Goal: Navigation & Orientation: Understand site structure

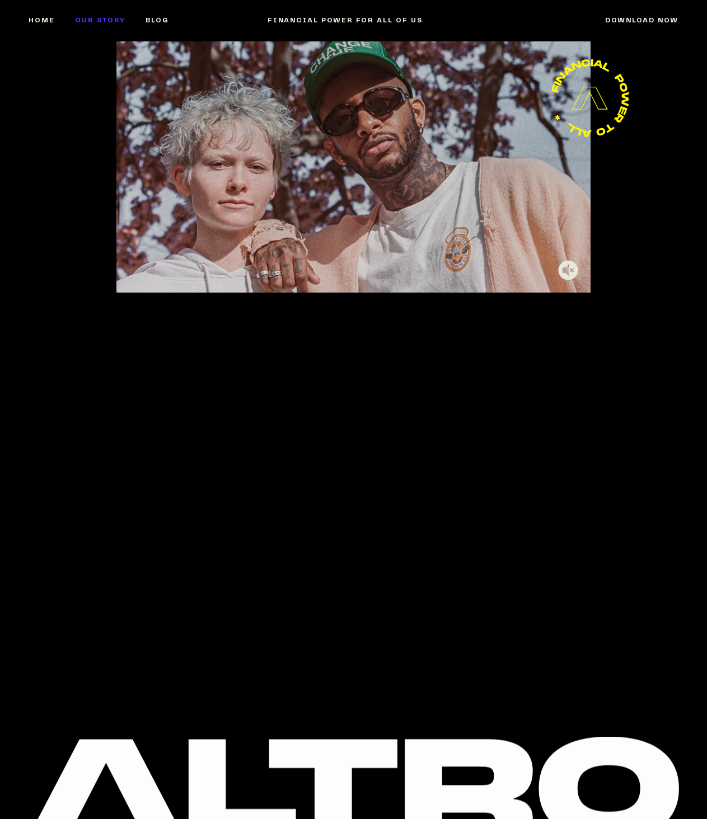
click at [92, 18] on link "Our Story" at bounding box center [110, 20] width 71 height 46
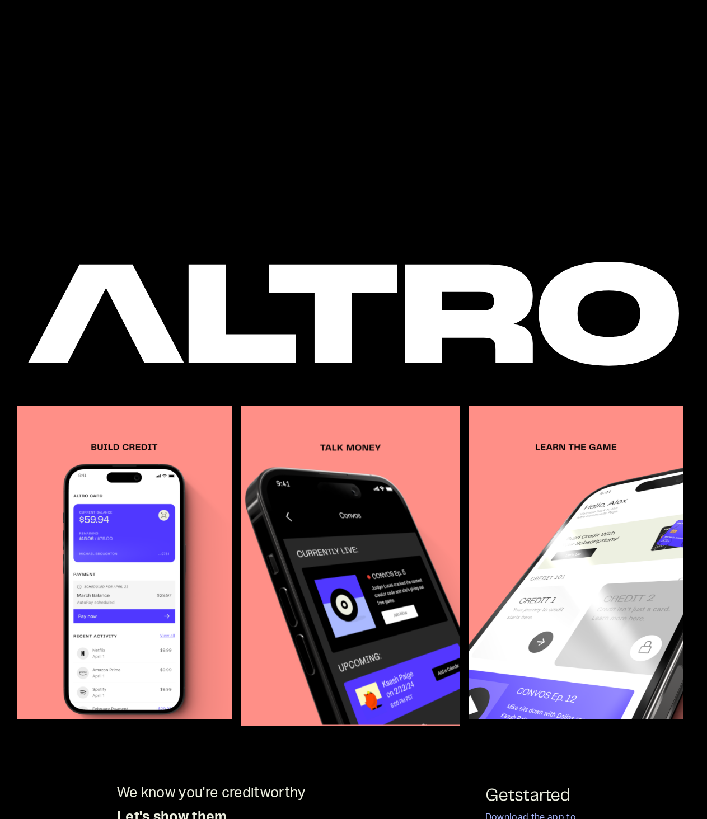
scroll to position [810, 0]
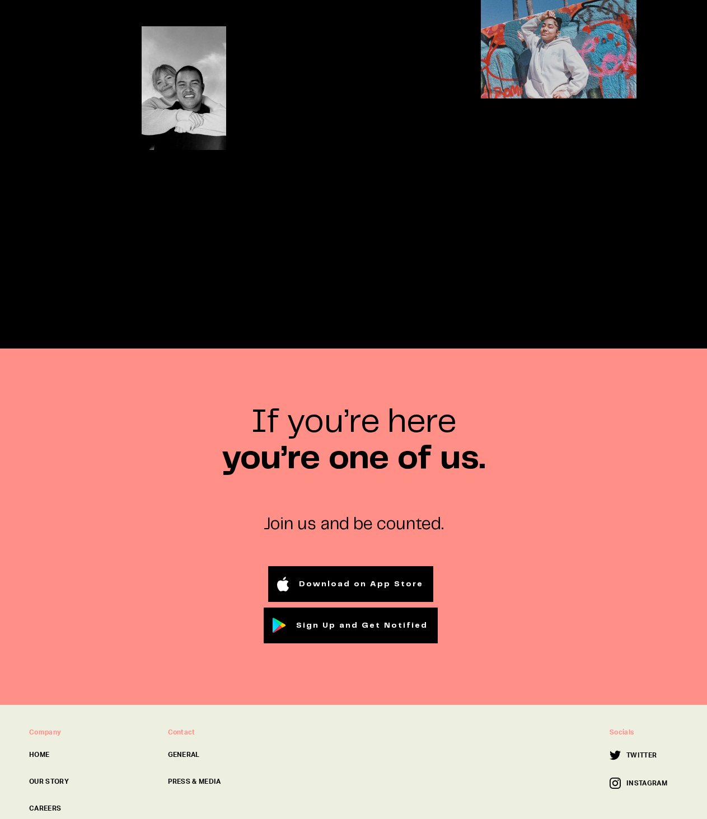
scroll to position [4112, 0]
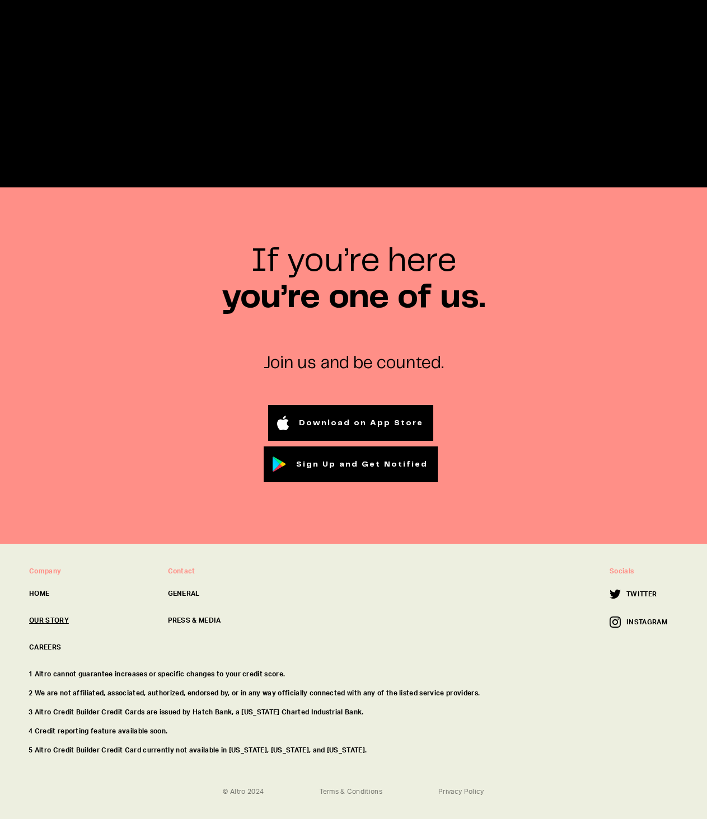
click at [61, 617] on link "OUR STORY" at bounding box center [89, 621] width 121 height 10
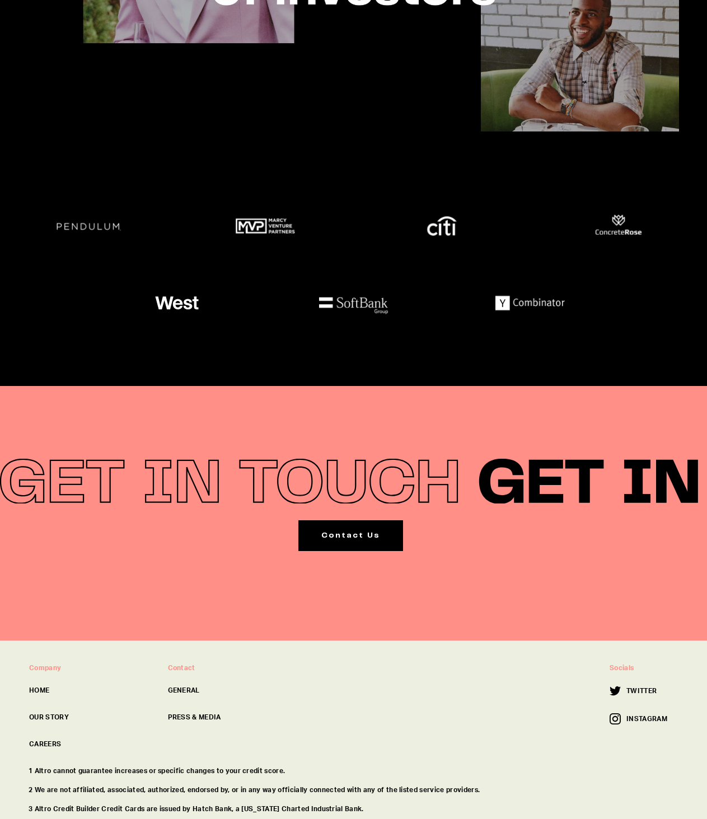
scroll to position [6519, 0]
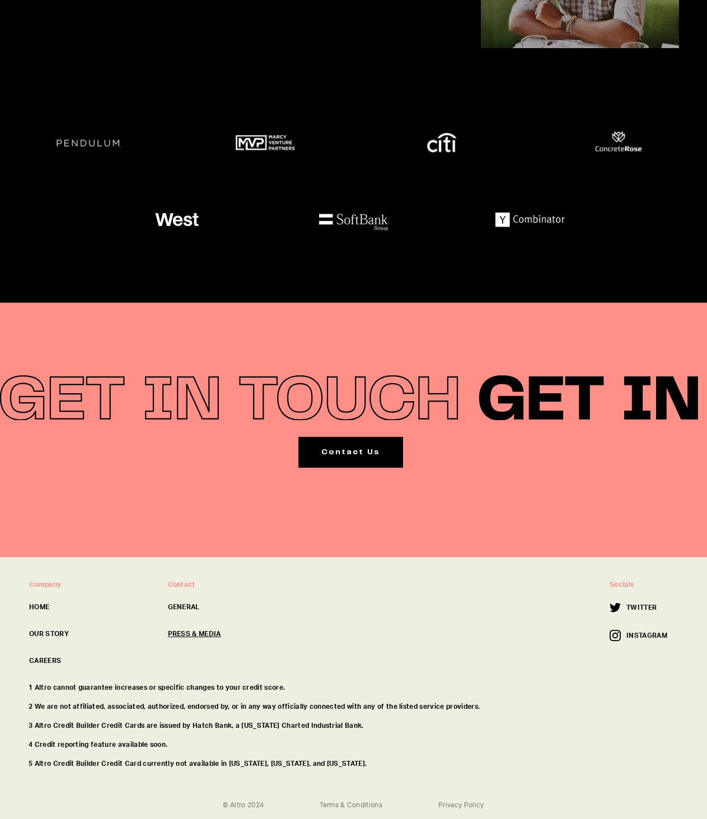
click at [196, 629] on link "PRESS & MEDIA" at bounding box center [228, 634] width 121 height 10
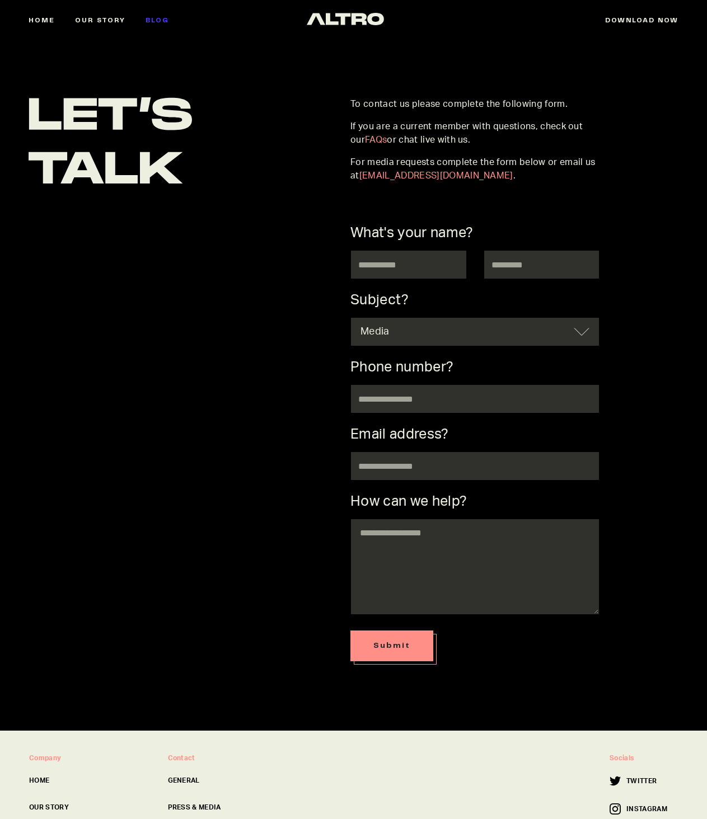
click at [148, 21] on link "Blog" at bounding box center [167, 20] width 44 height 46
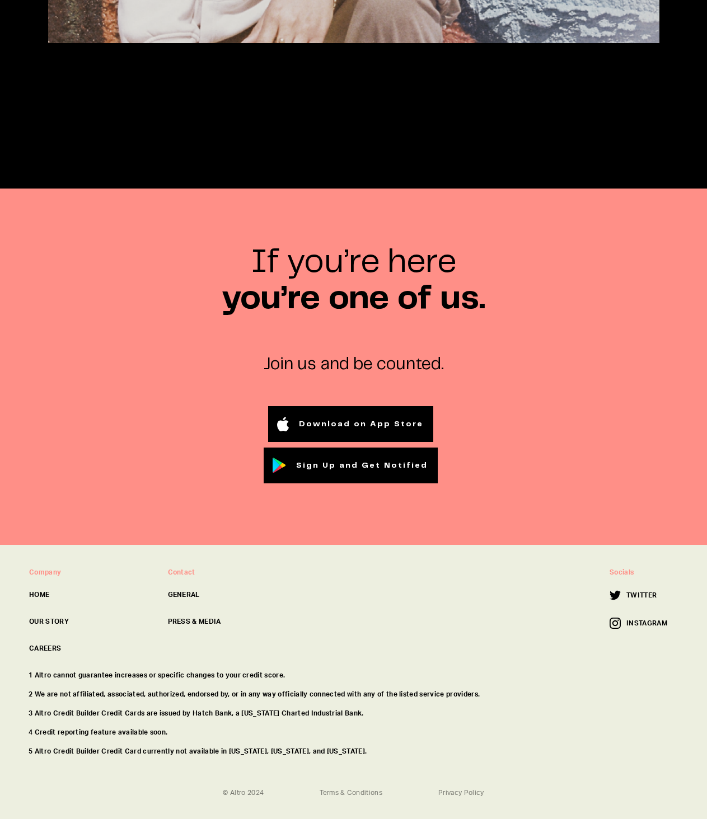
scroll to position [533, 0]
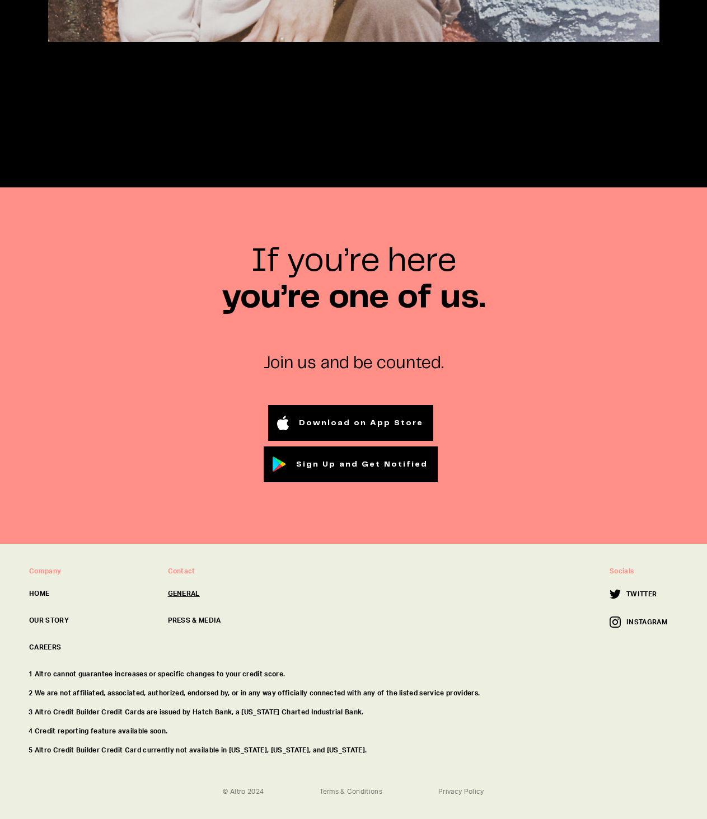
click at [175, 592] on link "GENERAL" at bounding box center [228, 594] width 121 height 10
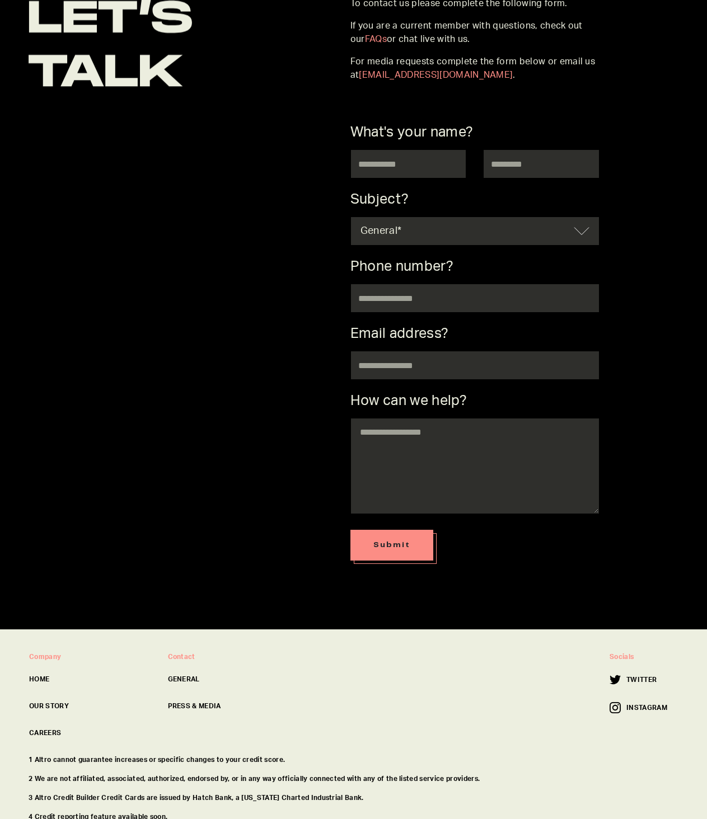
scroll to position [187, 0]
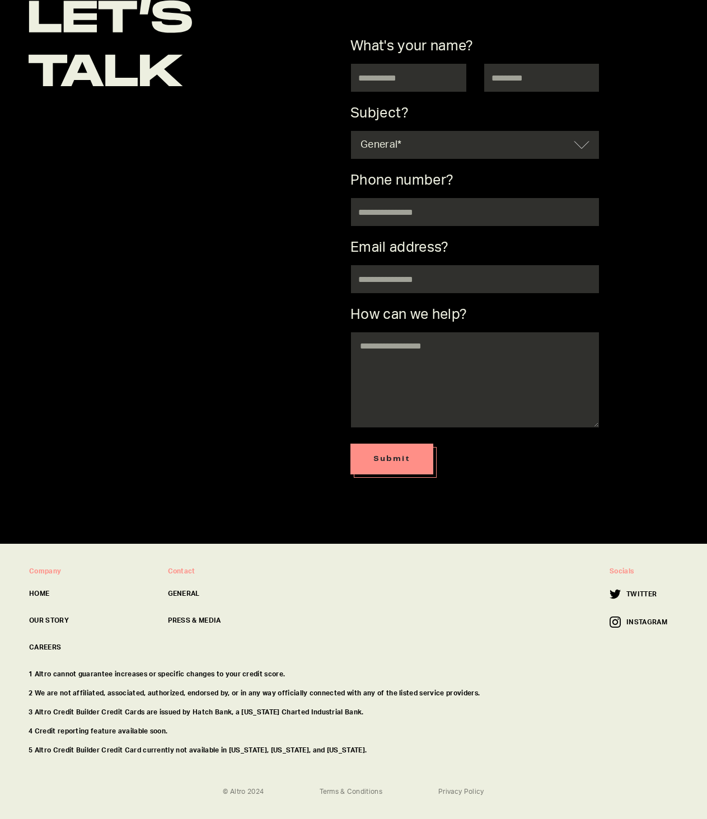
click at [55, 641] on div "Company HOME OUR STORY CAREERS" at bounding box center [89, 609] width 121 height 86
click at [53, 645] on link "CAREERS" at bounding box center [89, 647] width 121 height 10
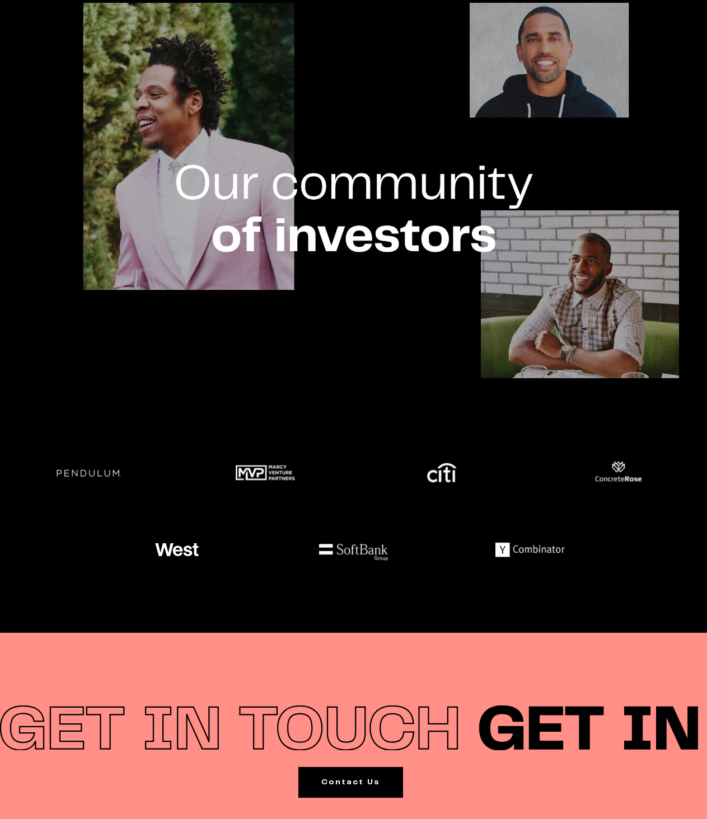
scroll to position [6183, 0]
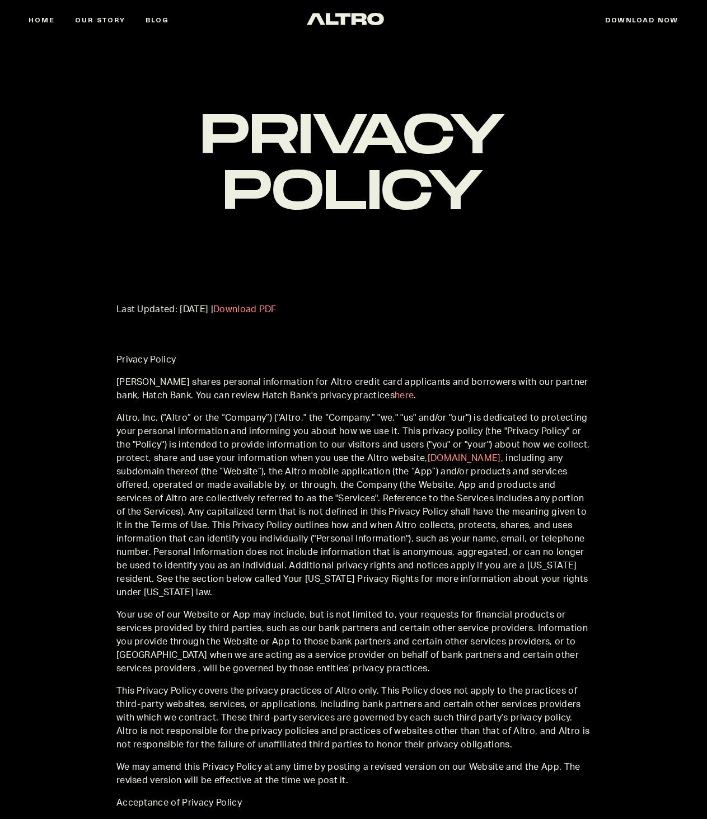
click at [420, 477] on p "Altro, Inc. (“Altro” or the “Company”) ("Altro," the “Company,” "we," "us" and/…" at bounding box center [353, 505] width 474 height 188
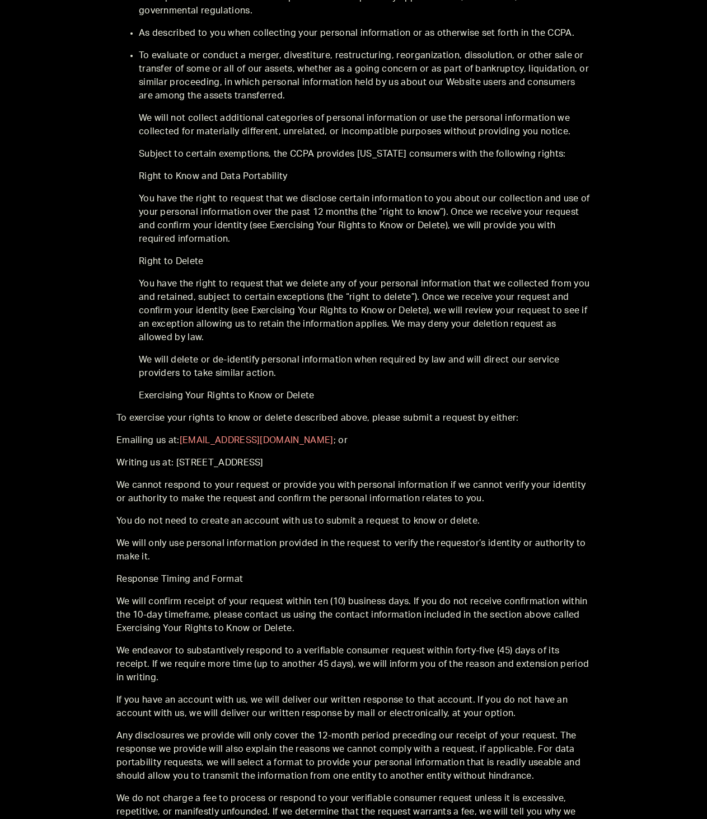
drag, startPoint x: 228, startPoint y: 407, endPoint x: 378, endPoint y: 412, distance: 150.0
click at [378, 456] on p "Writing us at: [STREET_ADDRESS]" at bounding box center [353, 462] width 474 height 13
